Goal: Browse casually: Explore the website without a specific task or goal

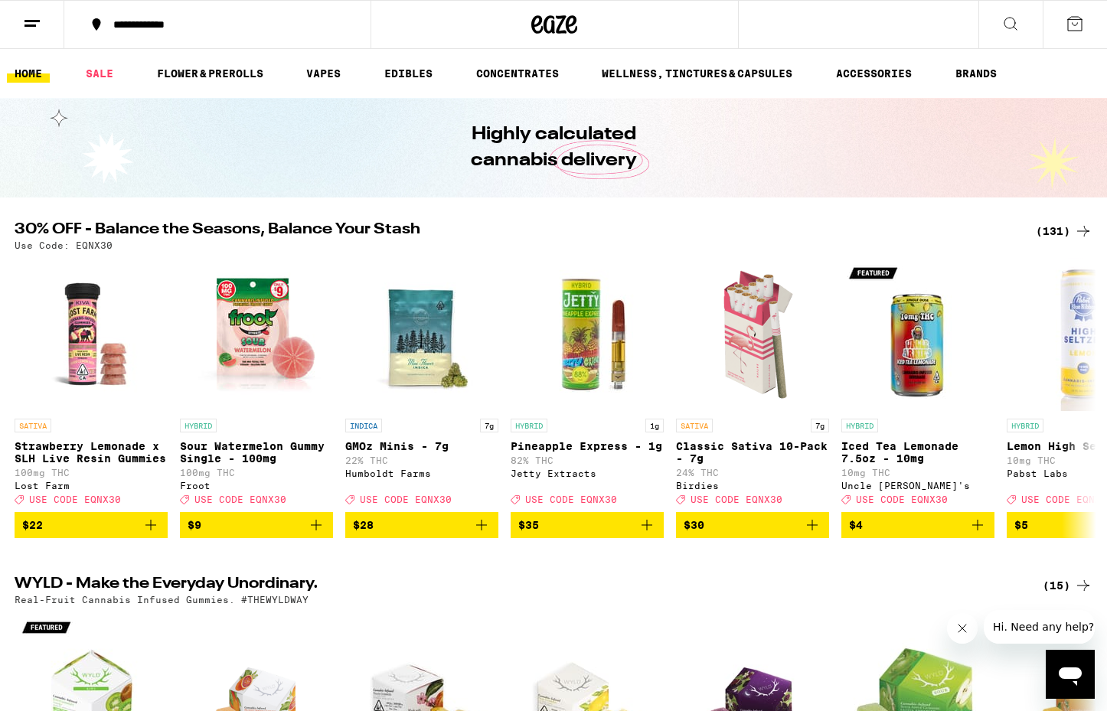
scroll to position [1, 0]
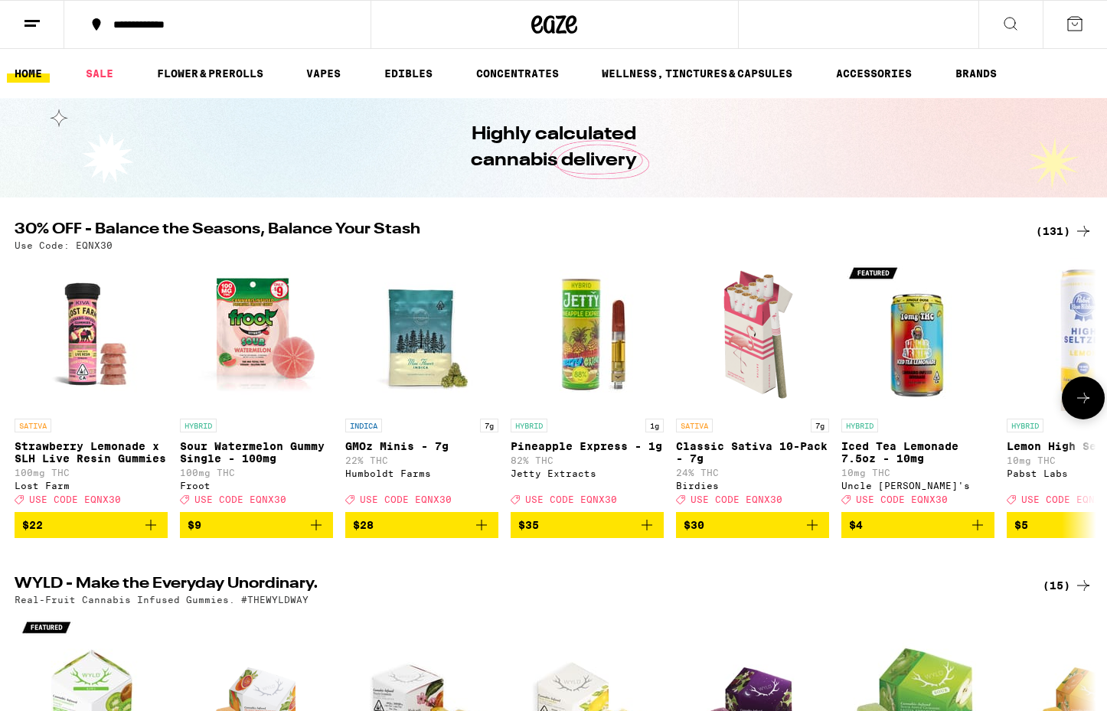
click at [1087, 407] on icon at bounding box center [1083, 398] width 18 height 18
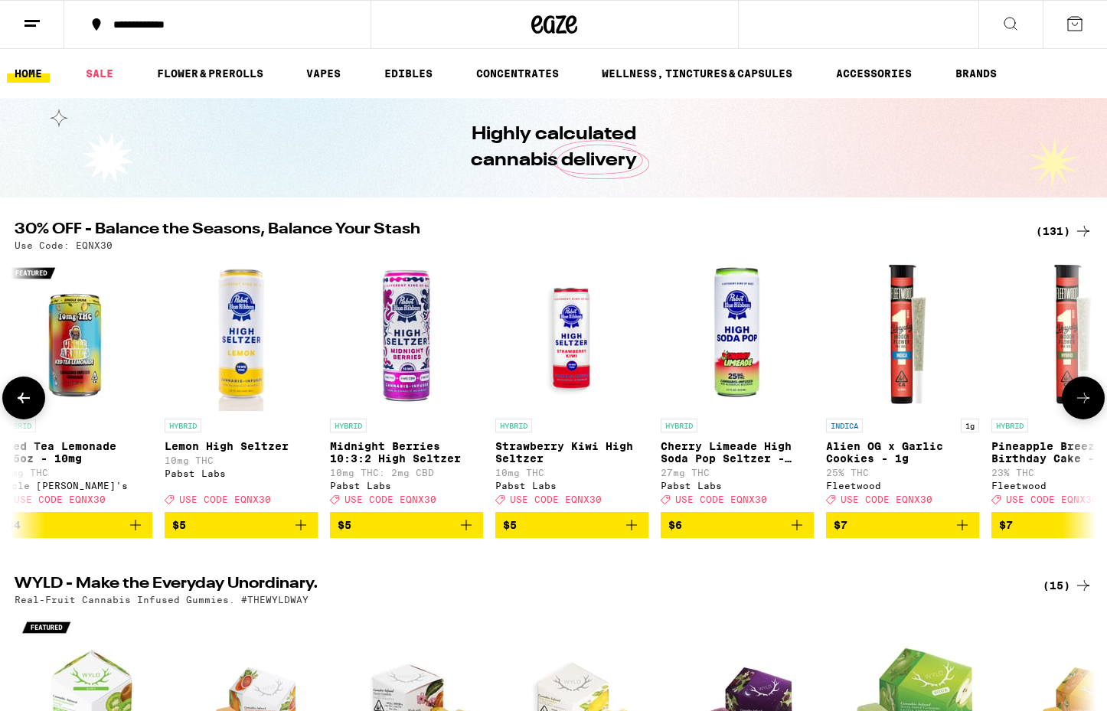
scroll to position [0, 911]
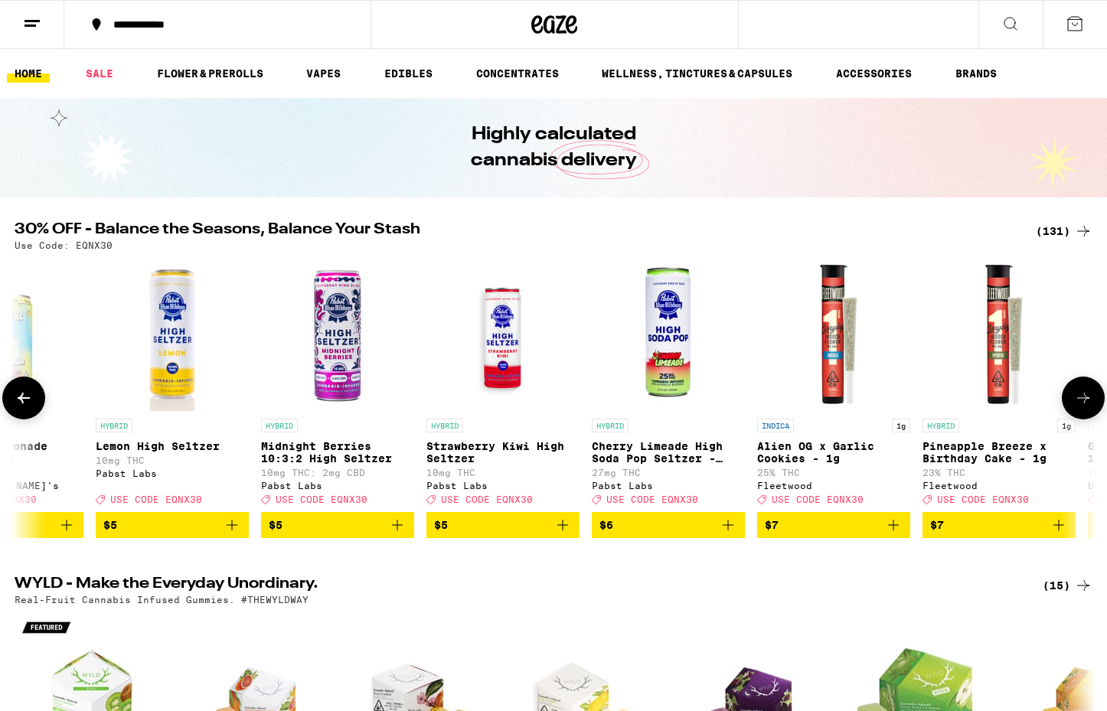
click at [1087, 407] on icon at bounding box center [1083, 398] width 18 height 18
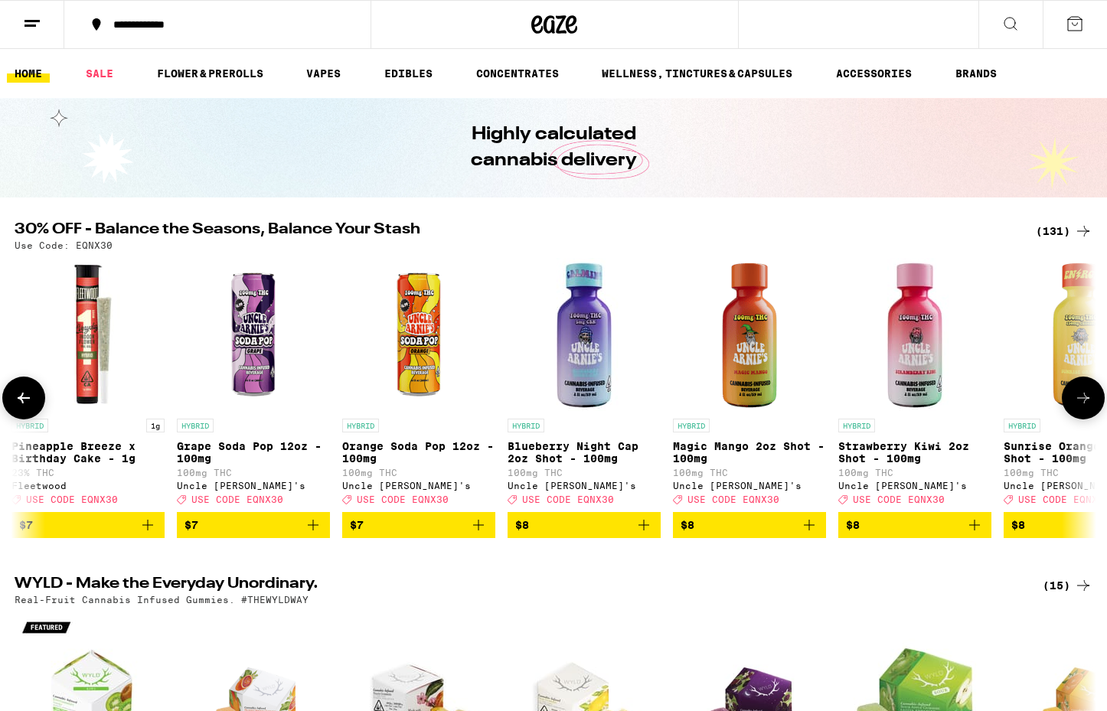
scroll to position [0, 0]
click at [1087, 407] on icon at bounding box center [1083, 398] width 18 height 18
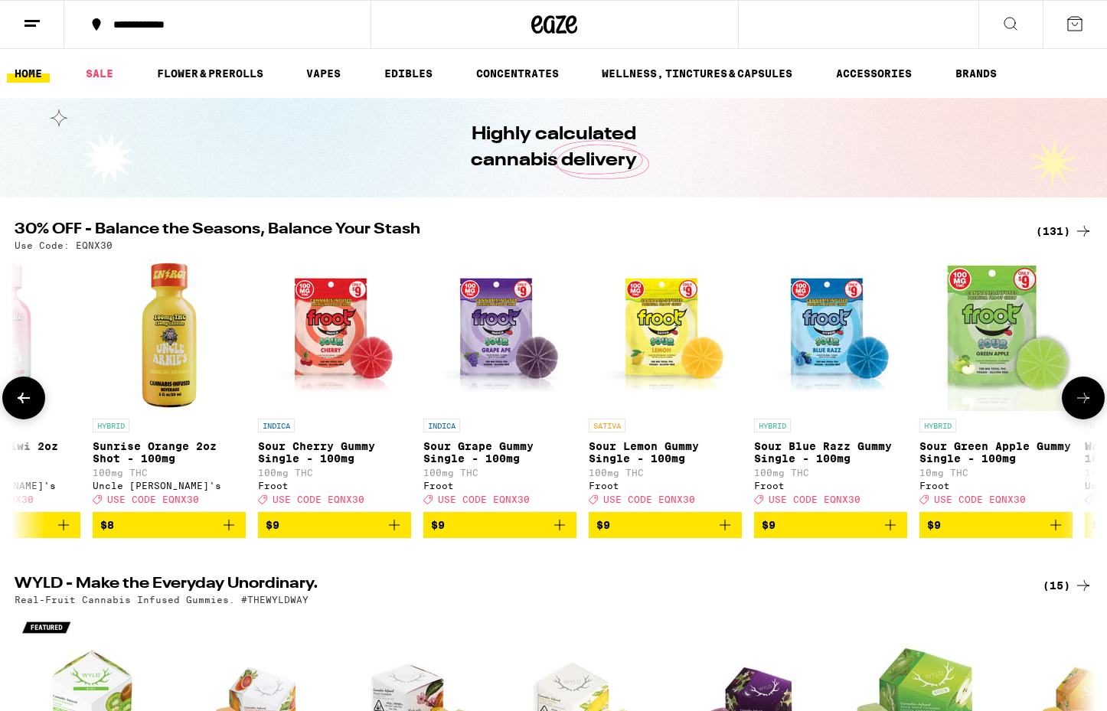
click at [1087, 407] on icon at bounding box center [1083, 398] width 18 height 18
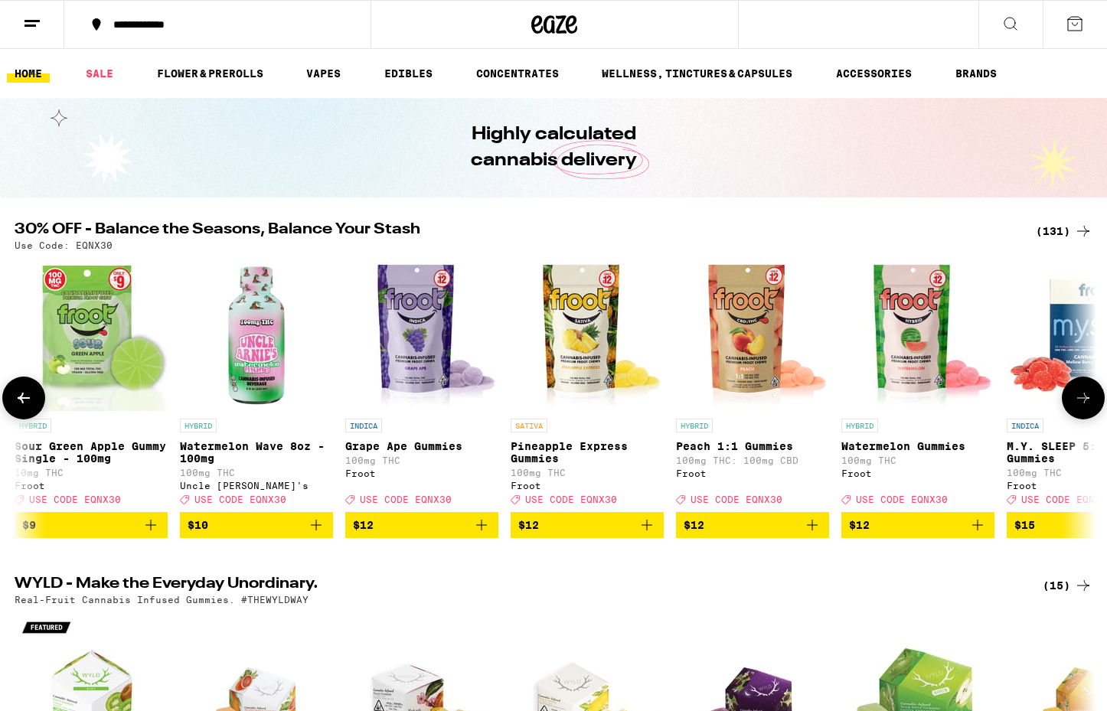
click at [1088, 407] on icon at bounding box center [1083, 398] width 18 height 18
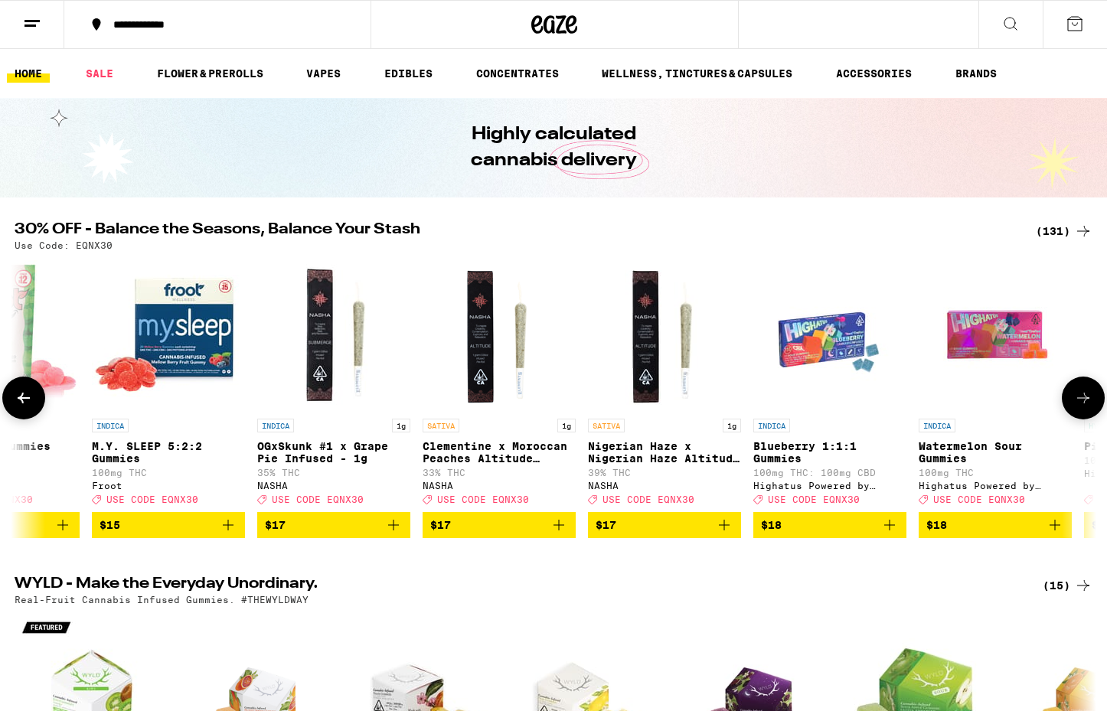
click at [1088, 407] on icon at bounding box center [1083, 398] width 18 height 18
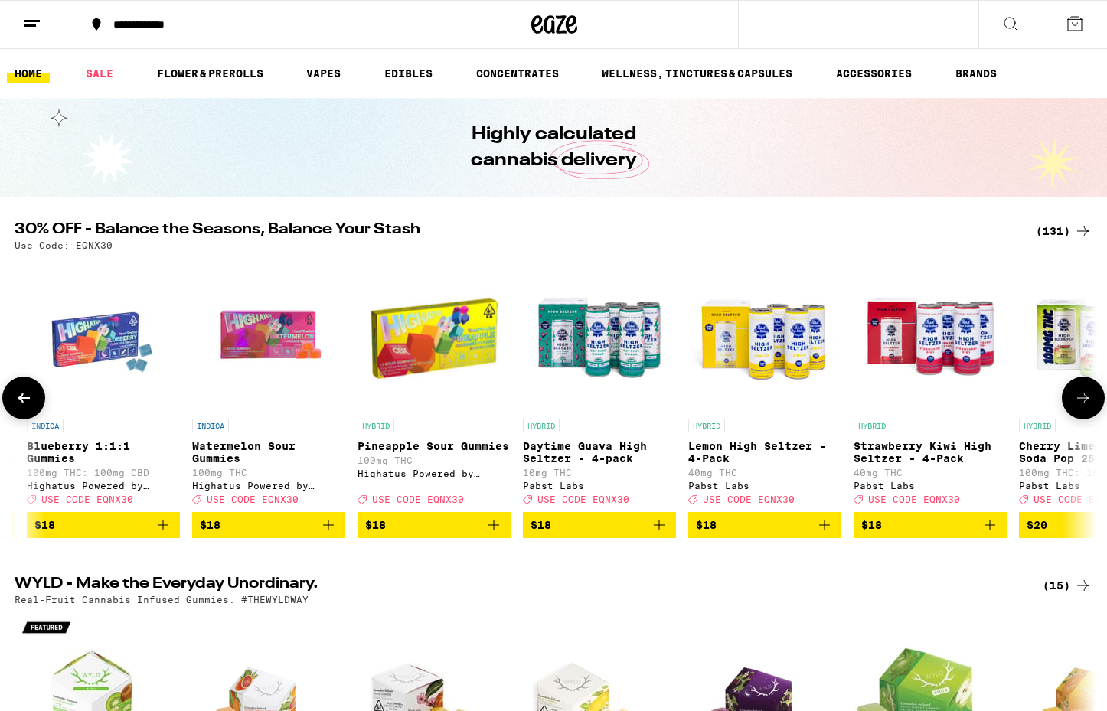
click at [1088, 407] on icon at bounding box center [1083, 398] width 18 height 18
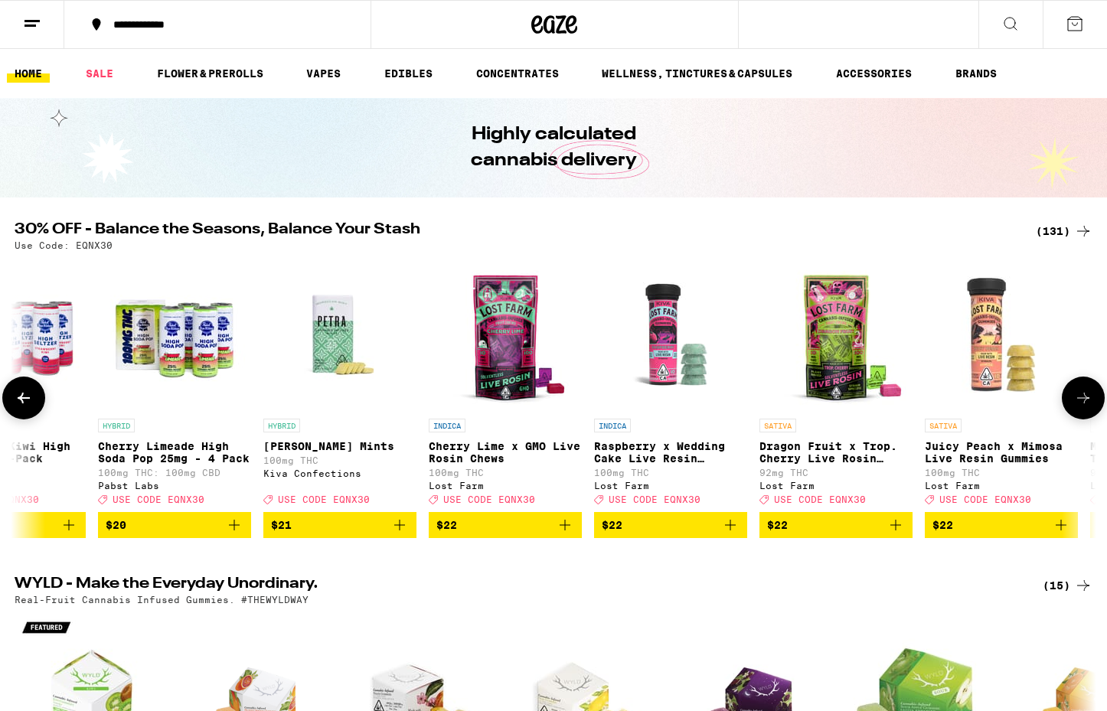
click at [1088, 407] on icon at bounding box center [1083, 398] width 18 height 18
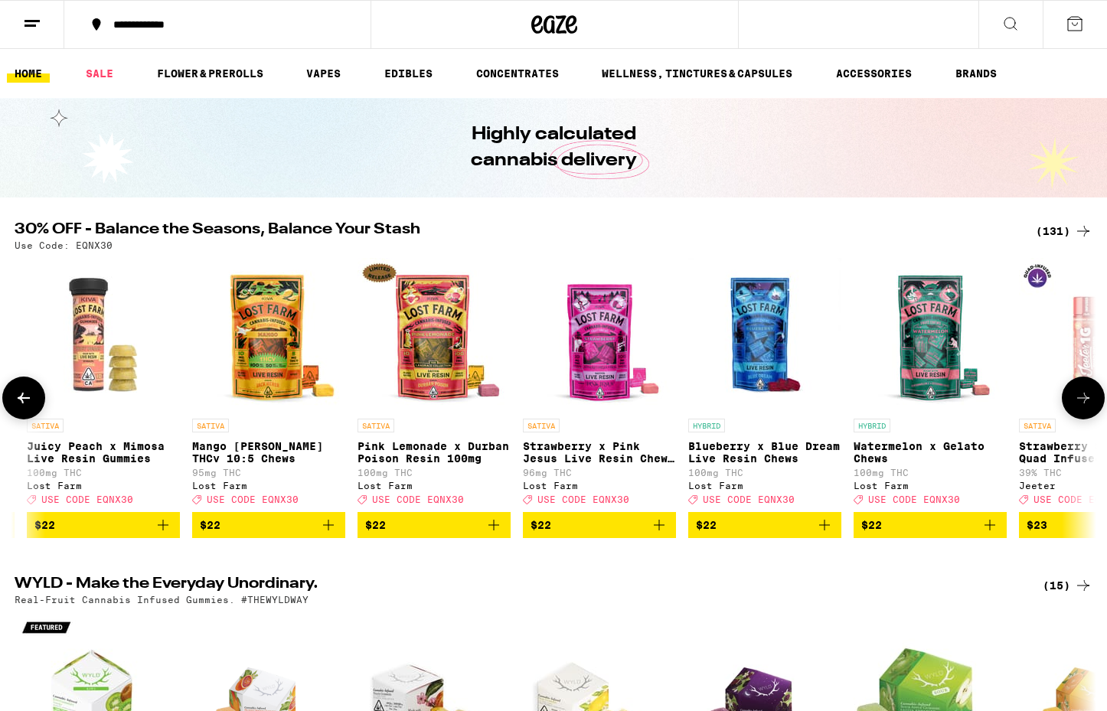
click at [1088, 407] on icon at bounding box center [1083, 398] width 18 height 18
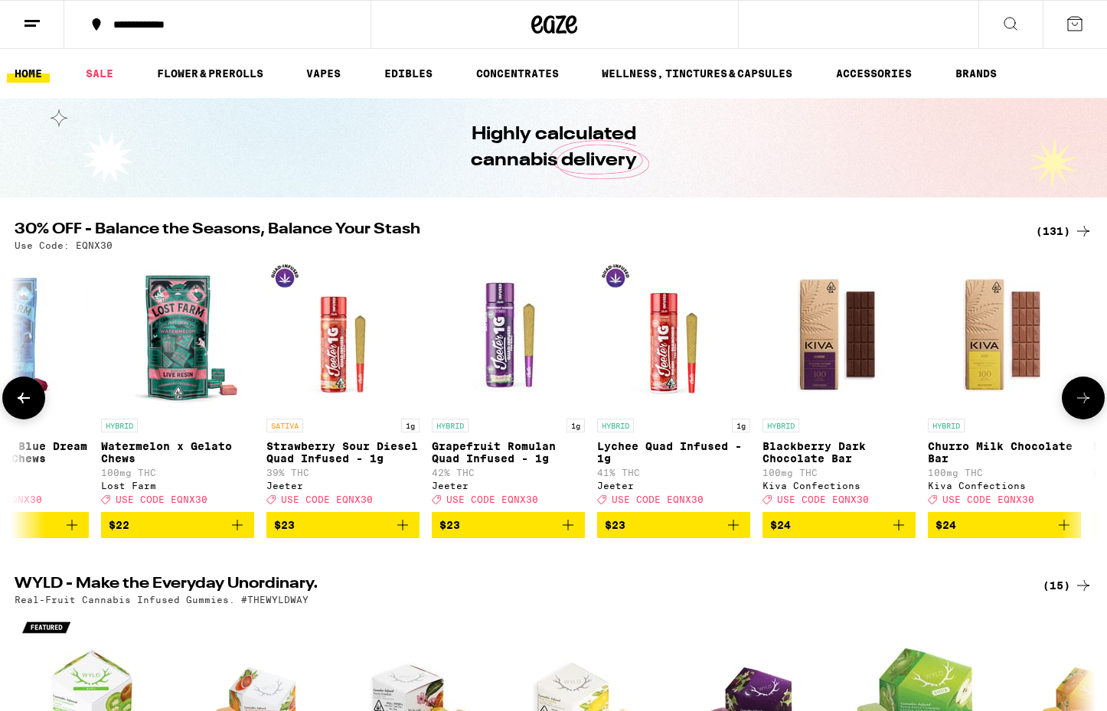
click at [1088, 407] on icon at bounding box center [1083, 398] width 18 height 18
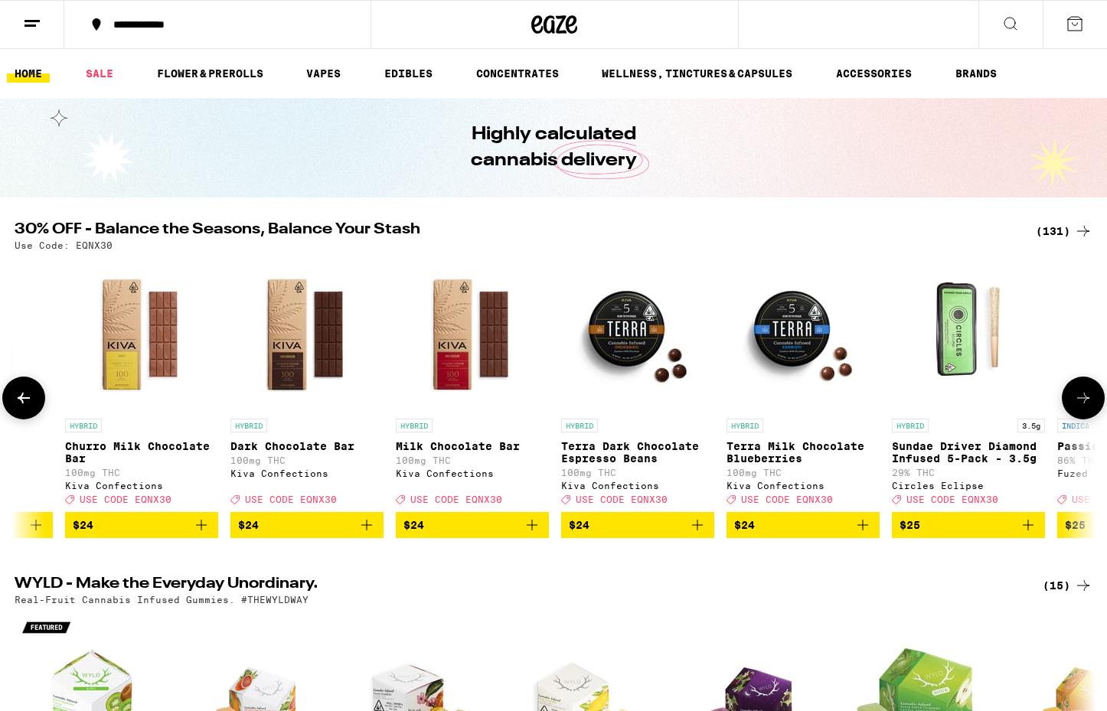
click at [1088, 407] on icon at bounding box center [1083, 398] width 18 height 18
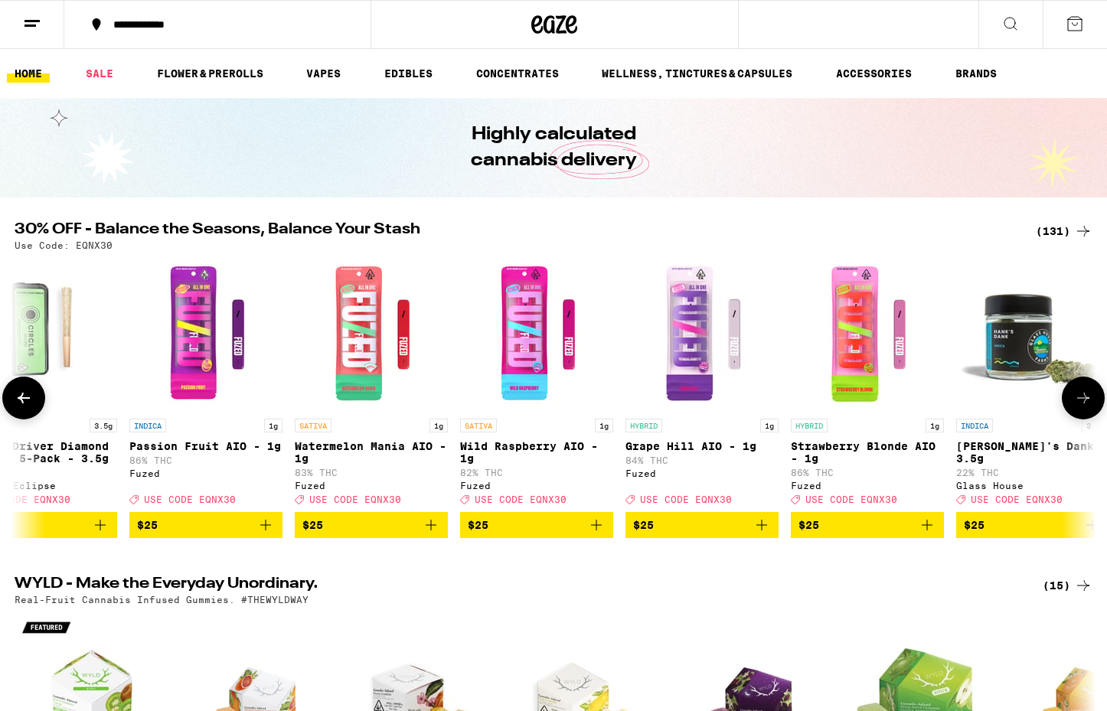
scroll to position [0, 9639]
click at [1088, 407] on icon at bounding box center [1083, 398] width 18 height 18
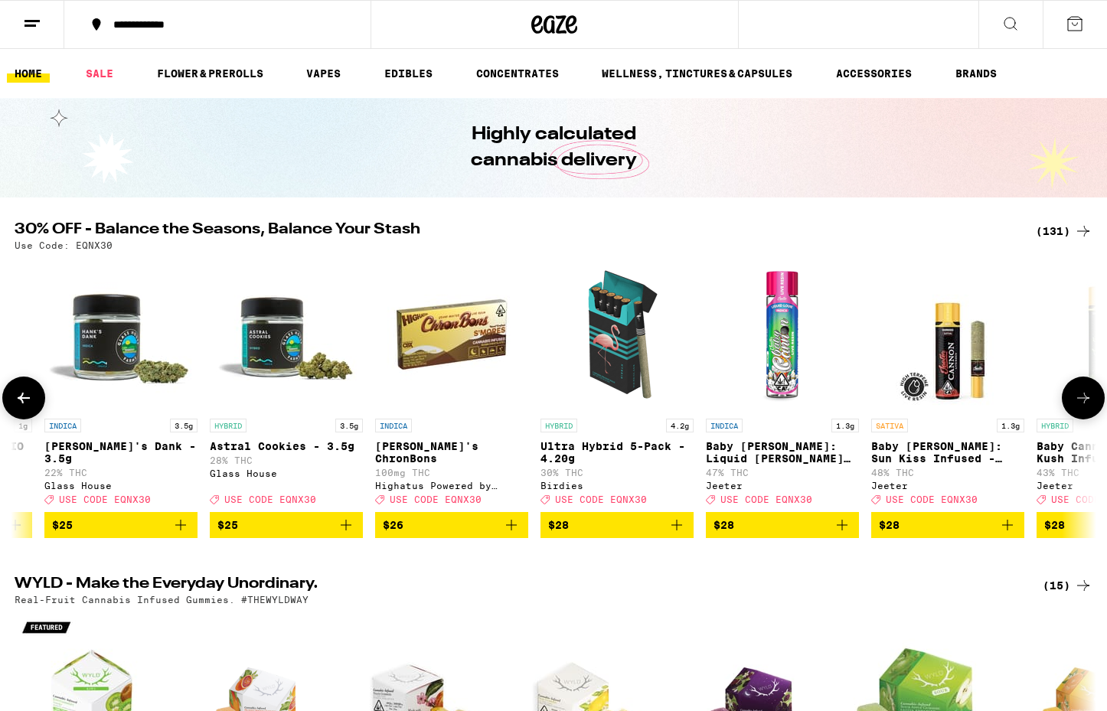
click at [1088, 407] on icon at bounding box center [1083, 398] width 18 height 18
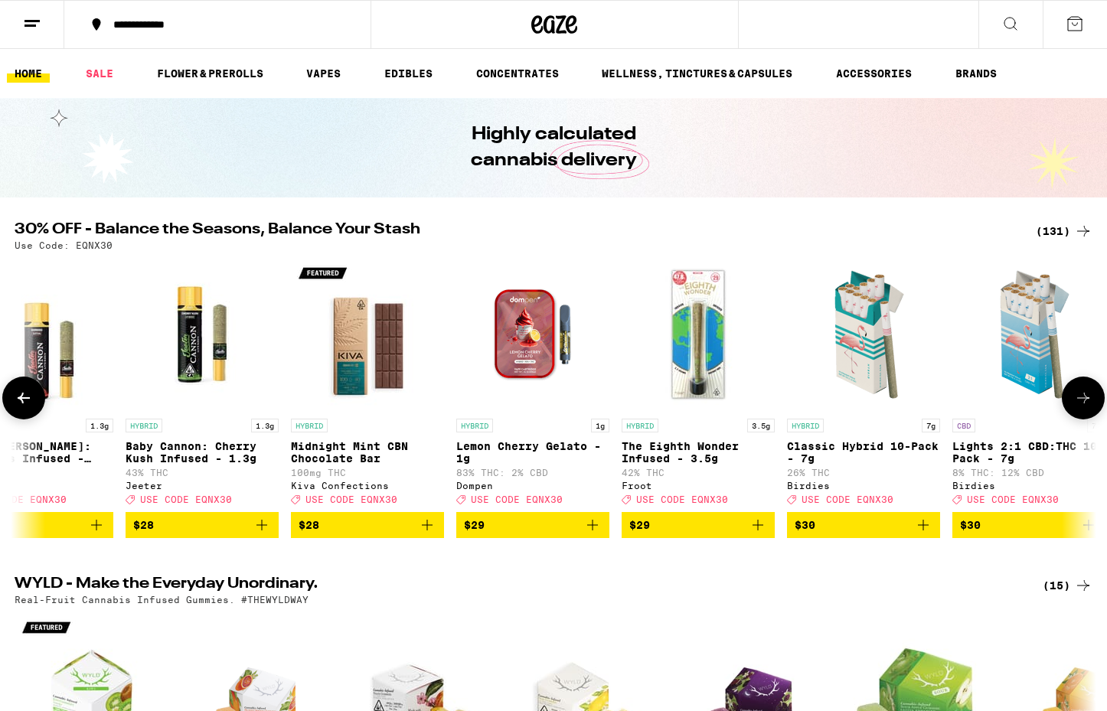
click at [1088, 407] on icon at bounding box center [1083, 398] width 18 height 18
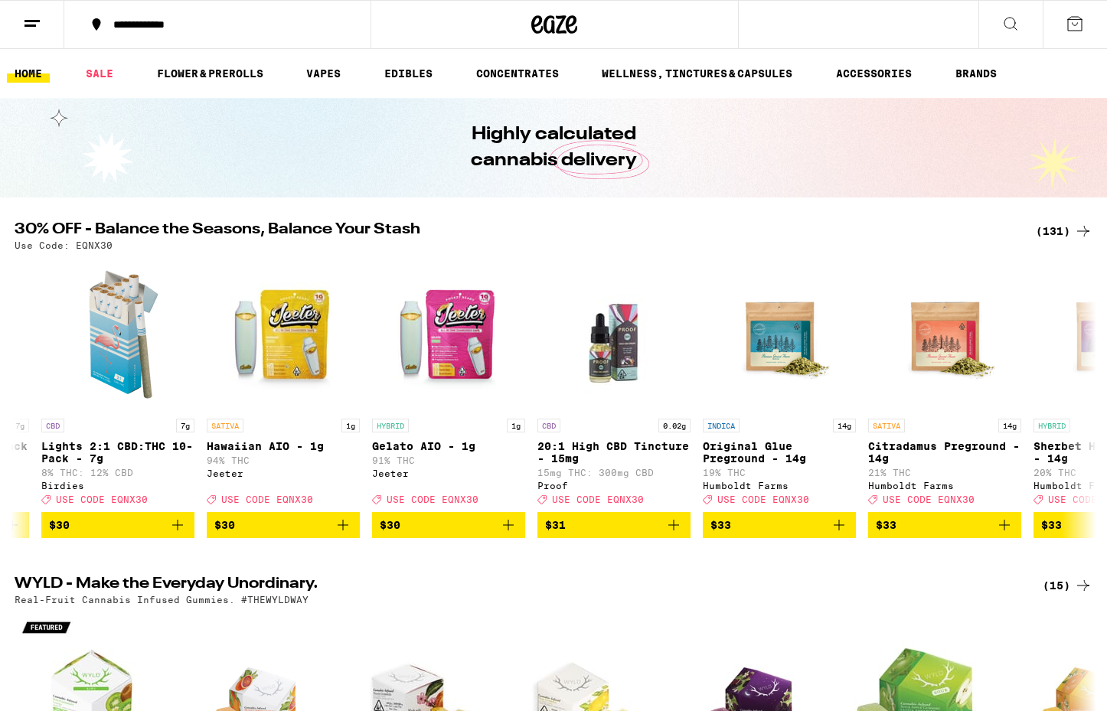
scroll to position [0, 12371]
